Goal: Information Seeking & Learning: Learn about a topic

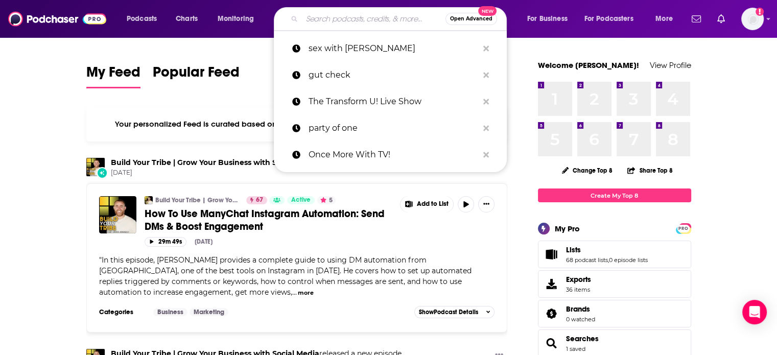
click at [350, 22] on input "Search podcasts, credits, & more..." at bounding box center [374, 19] width 144 height 16
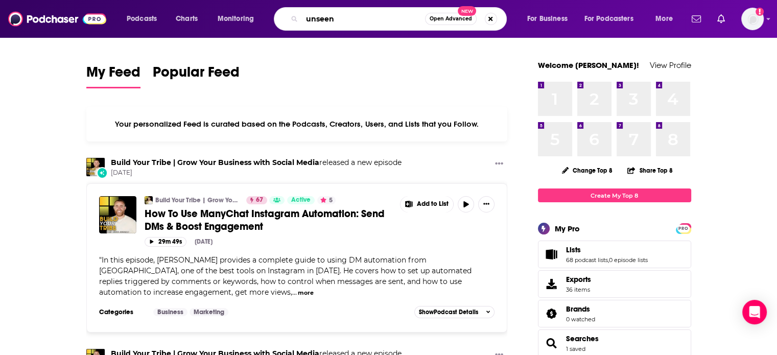
type input "unseen"
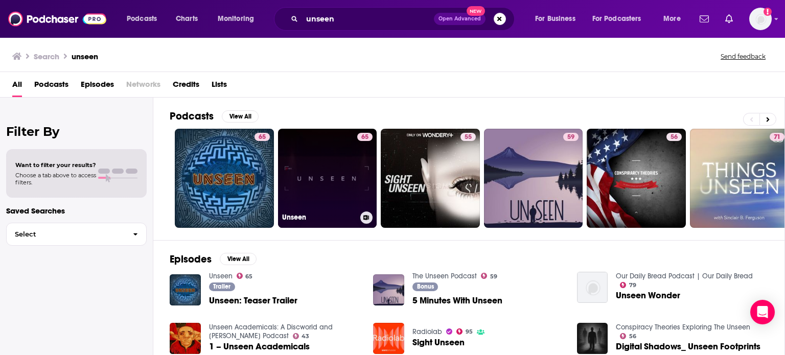
click at [335, 159] on link "65 Unseen" at bounding box center [327, 178] width 99 height 99
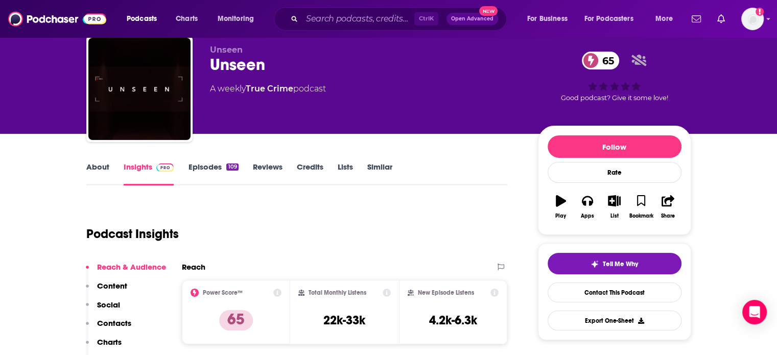
scroll to position [51, 0]
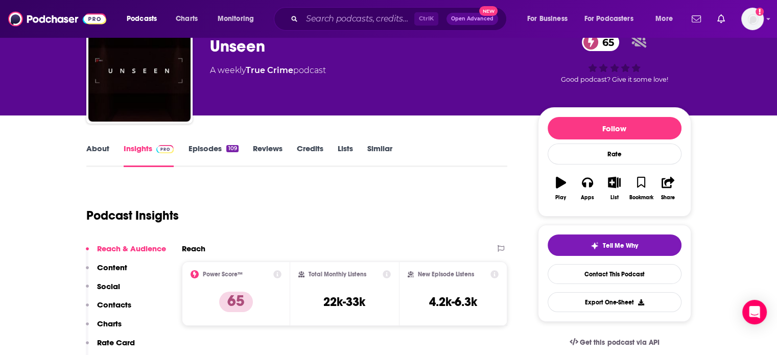
click at [103, 152] on link "About" at bounding box center [97, 156] width 23 height 24
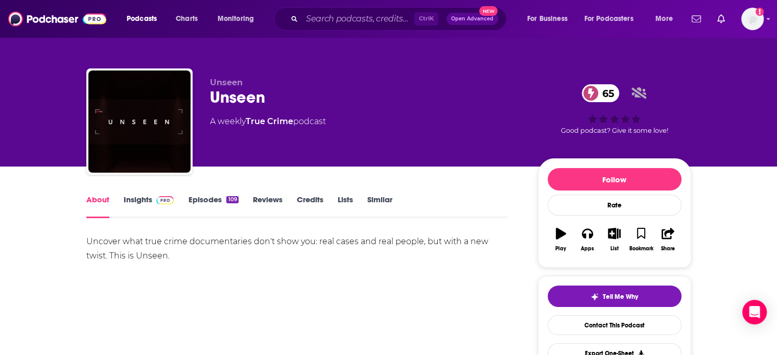
click at [189, 196] on link "Episodes 109" at bounding box center [213, 207] width 50 height 24
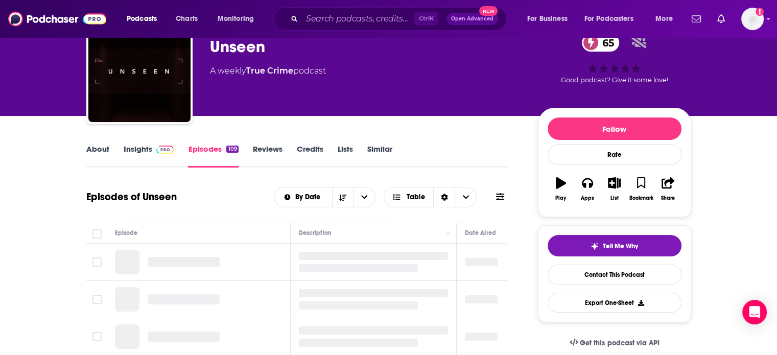
scroll to position [51, 0]
